Goal: Transaction & Acquisition: Subscribe to service/newsletter

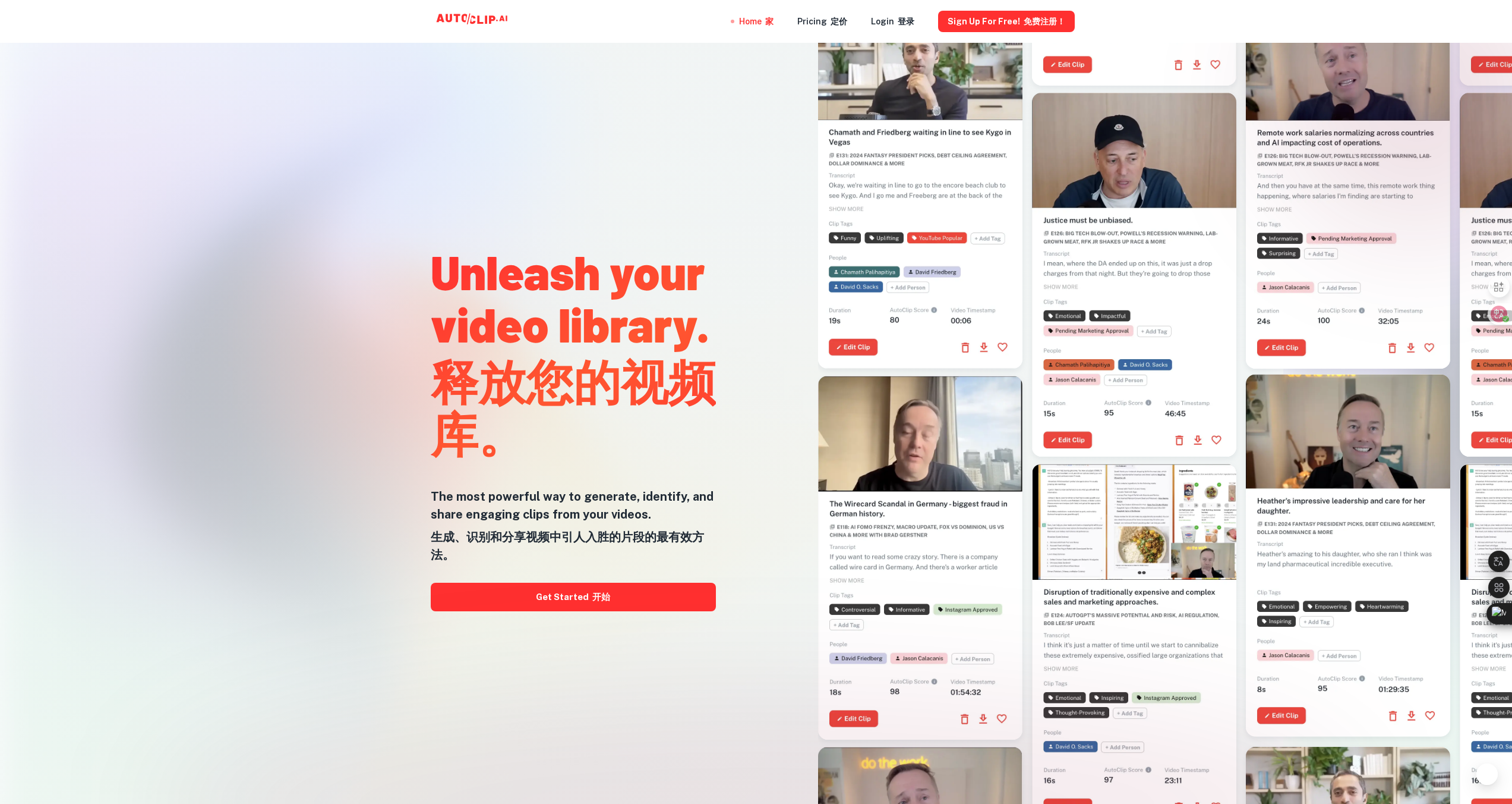
click at [707, 594] on link "Get Started 开始" at bounding box center [573, 597] width 285 height 29
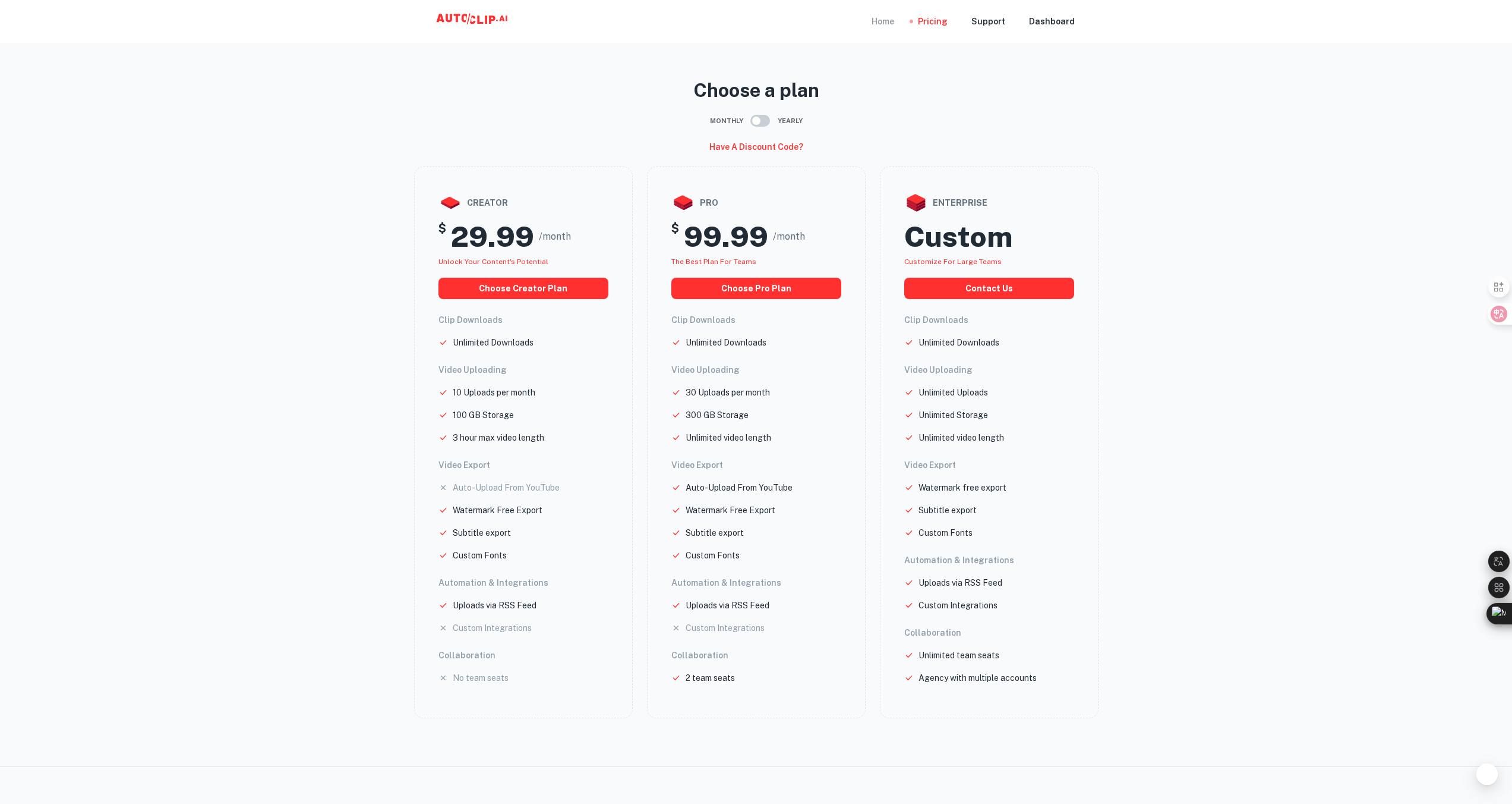
click at [886, 18] on div "Home" at bounding box center [883, 21] width 22 height 43
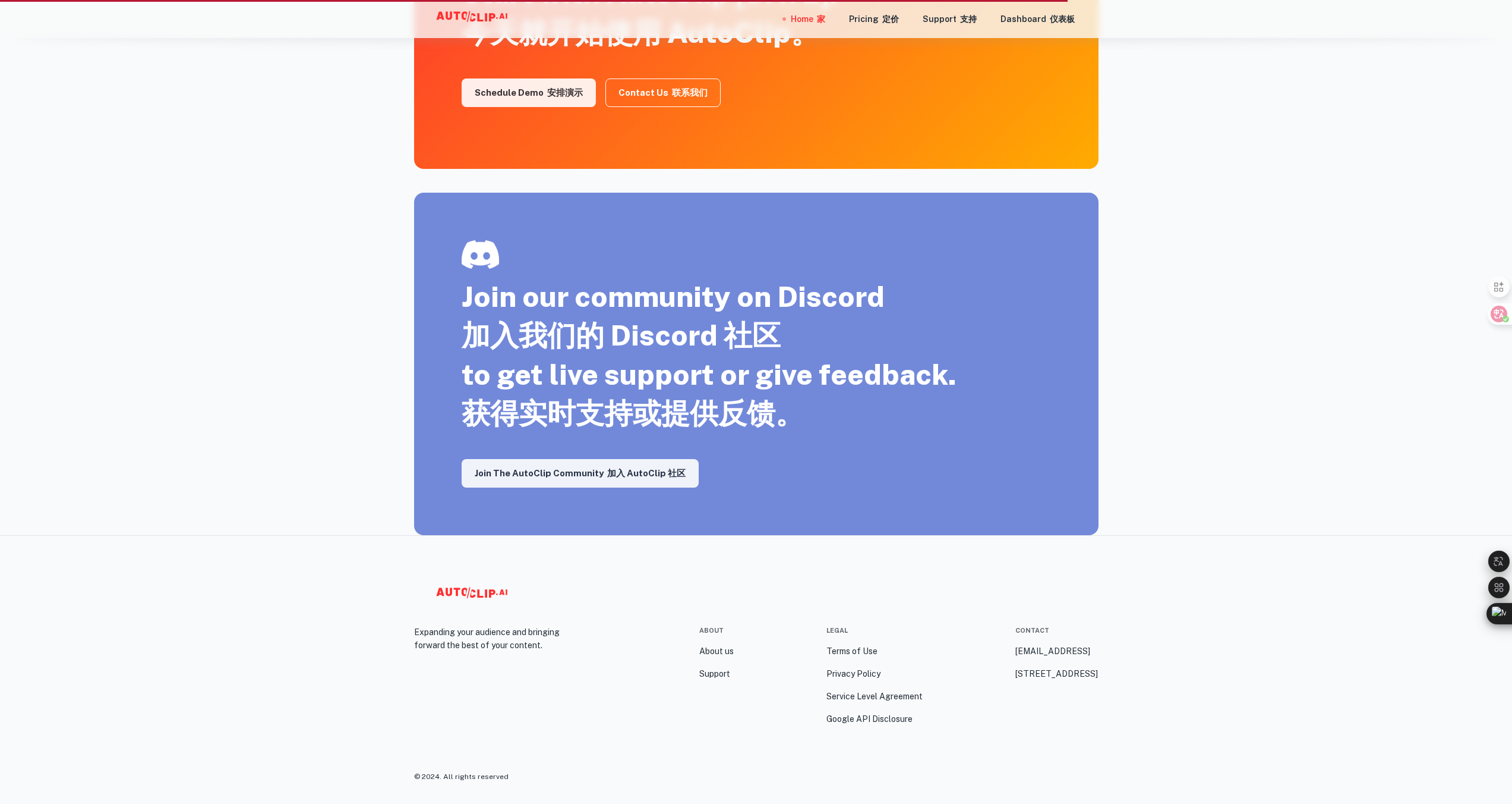
scroll to position [2307, 0]
